Goal: Task Accomplishment & Management: Complete application form

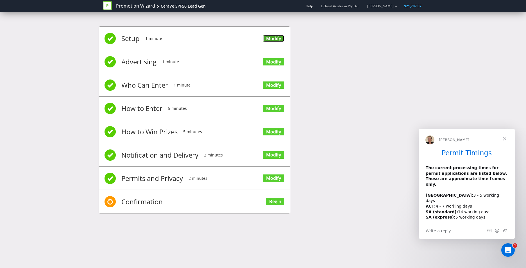
click at [270, 41] on link "Modify" at bounding box center [273, 39] width 21 height 8
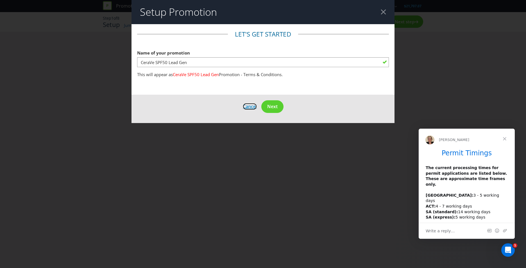
click at [244, 107] on span "Cancel" at bounding box center [250, 106] width 14 height 6
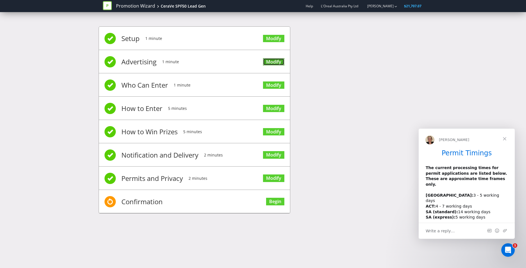
click at [265, 60] on link "Modify" at bounding box center [273, 62] width 21 height 8
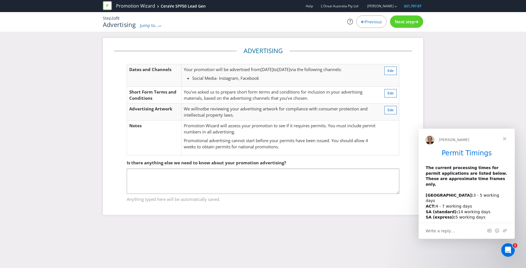
click at [368, 21] on span "Previous" at bounding box center [373, 22] width 17 height 6
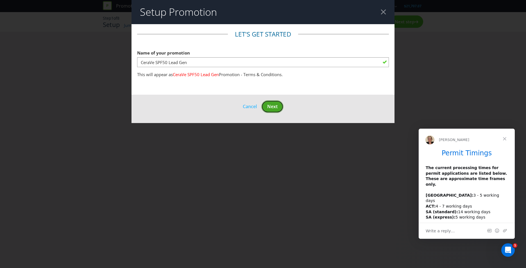
click at [268, 104] on span "Next" at bounding box center [272, 106] width 10 height 6
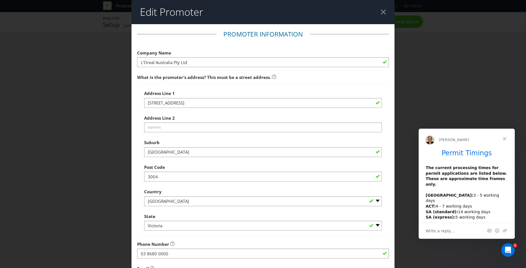
click at [441, 44] on div "Edit Promoter Promoter Information Company Name L'Oreal Australia Pty Ltd What …" at bounding box center [263, 134] width 526 height 268
click at [381, 13] on div at bounding box center [383, 11] width 5 height 5
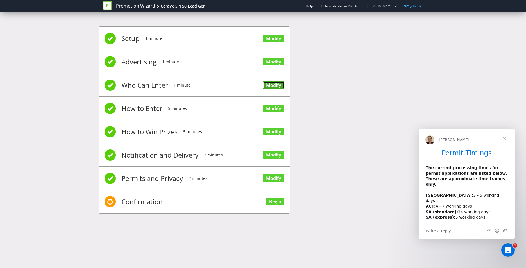
click at [272, 84] on link "Modify" at bounding box center [273, 86] width 21 height 8
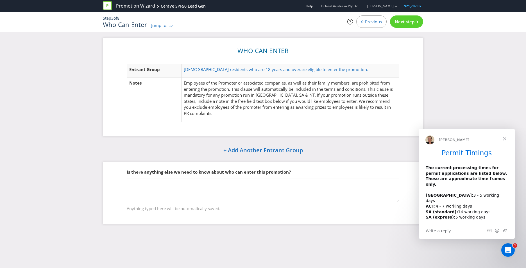
click at [269, 73] on td "Australian residents who are 18 years and over are eligible to enter the promot…" at bounding box center [290, 71] width 218 height 14
click at [173, 26] on div ".st0{fill-rule:evenodd;clip-rule:evenodd;}" at bounding box center [171, 25] width 3 height 6
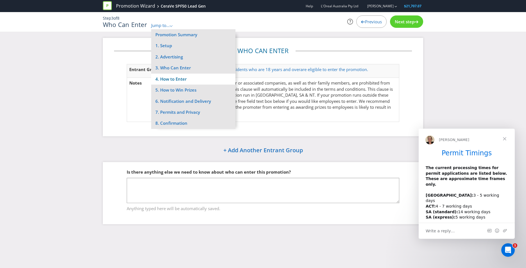
click at [182, 79] on li "4. How to Enter" at bounding box center [193, 79] width 84 height 11
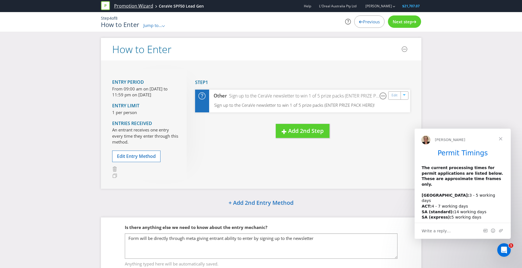
click at [126, 6] on link "Promotion Wizard" at bounding box center [133, 6] width 39 height 6
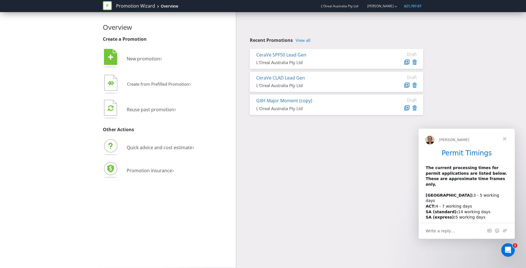
drag, startPoint x: 296, startPoint y: 79, endPoint x: 374, endPoint y: 20, distance: 97.8
click at [374, 20] on div "Recent Promotions View all CeraVe SPF50 Lead Gen L'Oreal Australia Pty Ltd Draf…" at bounding box center [332, 65] width 192 height 106
click at [289, 78] on link "CeraVe CLAD Lead Gen" at bounding box center [280, 78] width 49 height 6
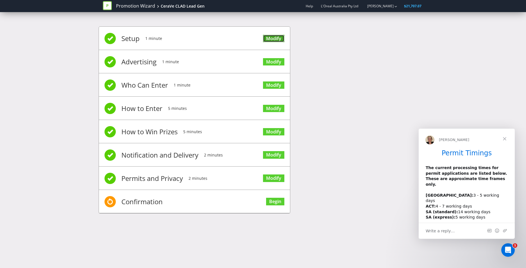
click at [270, 38] on link "Modify" at bounding box center [273, 39] width 21 height 8
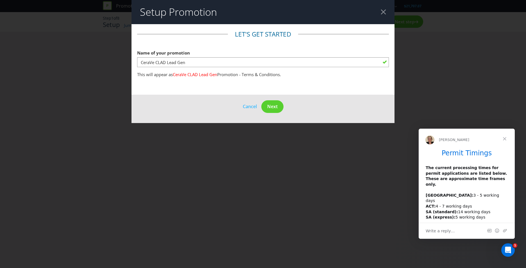
click at [385, 8] on header "Setup Promotion" at bounding box center [263, 12] width 263 height 24
click at [385, 12] on div at bounding box center [383, 11] width 5 height 5
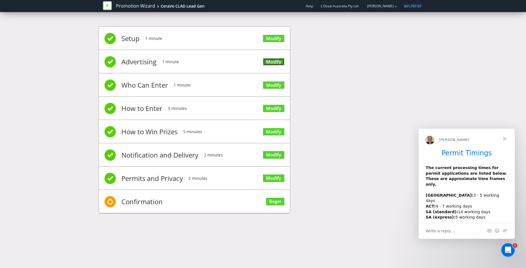
click at [278, 62] on link "Modify" at bounding box center [273, 62] width 21 height 8
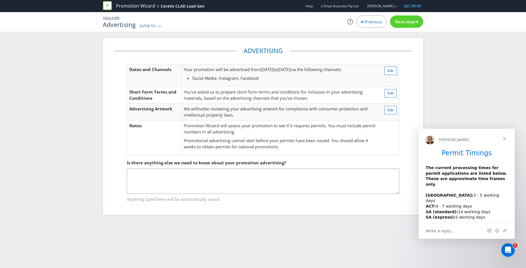
click at [371, 24] on span "Previous" at bounding box center [373, 22] width 17 height 6
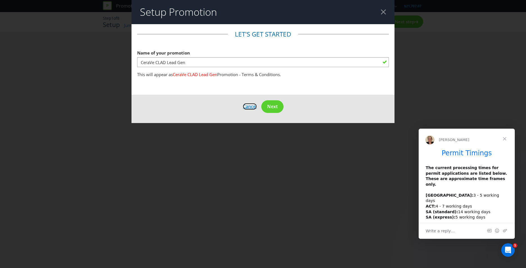
click at [247, 105] on span "Cancel" at bounding box center [250, 106] width 14 height 6
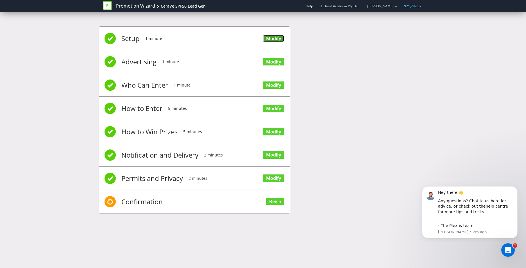
click at [279, 41] on link "Modify" at bounding box center [273, 39] width 21 height 8
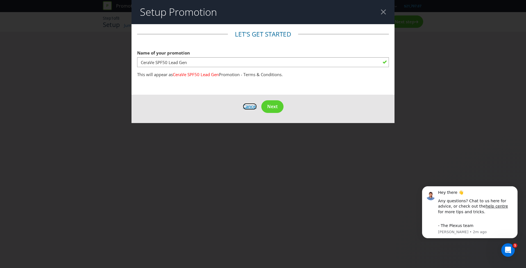
click at [248, 107] on span "Cancel" at bounding box center [250, 106] width 14 height 6
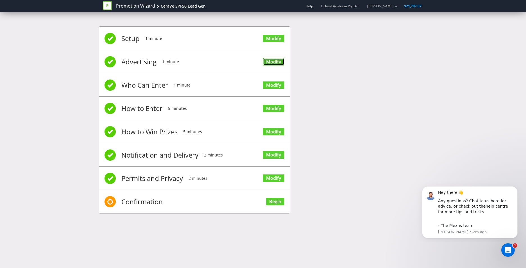
click at [270, 63] on link "Modify" at bounding box center [273, 62] width 21 height 8
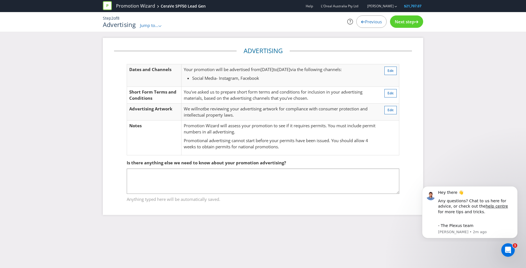
click at [453, 126] on div "Advertising Dates and Channels Your promotion will be advertised from [DATE] to…" at bounding box center [263, 131] width 526 height 186
click at [375, 27] on div "Previous" at bounding box center [371, 21] width 30 height 12
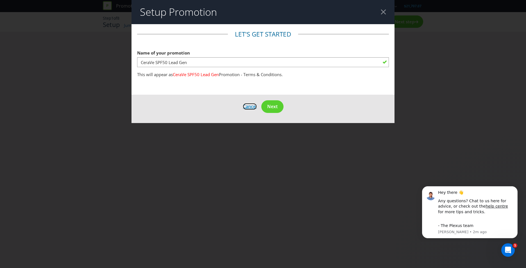
click at [247, 107] on span "Cancel" at bounding box center [250, 106] width 14 height 6
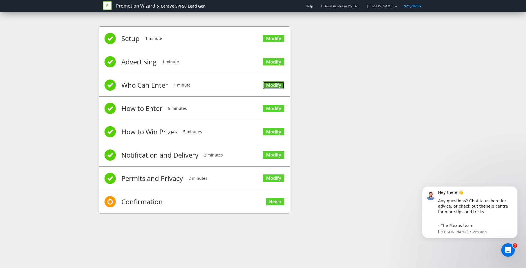
click at [273, 86] on link "Modify" at bounding box center [273, 86] width 21 height 8
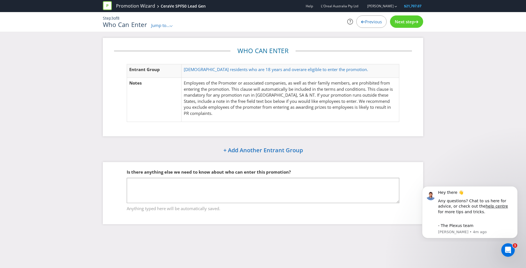
click at [400, 22] on span "Next step" at bounding box center [405, 22] width 20 height 6
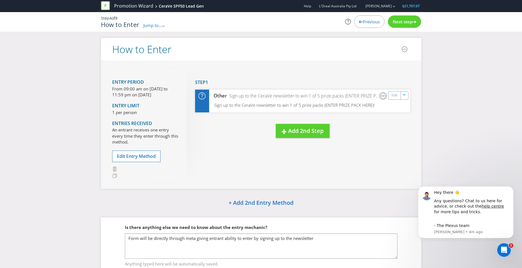
click at [402, 21] on span "Next step" at bounding box center [403, 22] width 20 height 6
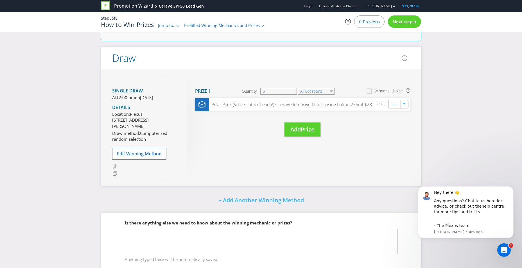
scroll to position [33, 0]
click at [406, 104] on icon "button" at bounding box center [404, 104] width 3 height 3
click at [361, 105] on div "Prize Pack (Valued at $70 each!) · CeraVe Intensive Moisturising Lotion 236ml $…" at bounding box center [293, 104] width 168 height 6
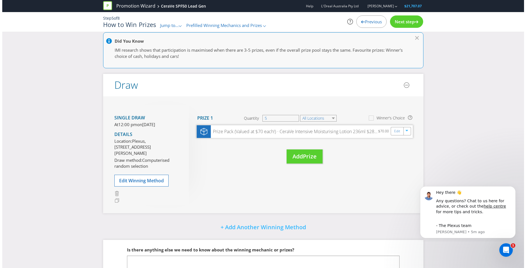
scroll to position [0, 0]
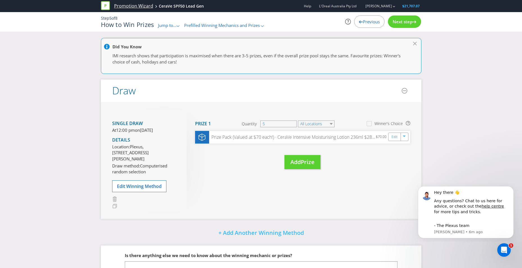
click at [134, 8] on link "Promotion Wizard" at bounding box center [133, 6] width 39 height 6
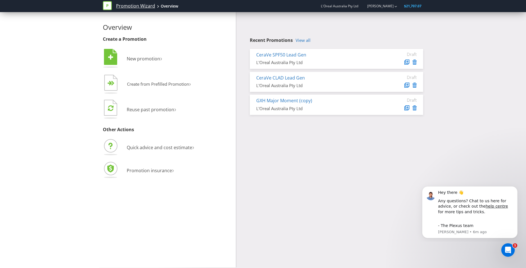
click at [136, 6] on link "Promotion Wizard" at bounding box center [135, 6] width 39 height 6
